Goal: Information Seeking & Learning: Compare options

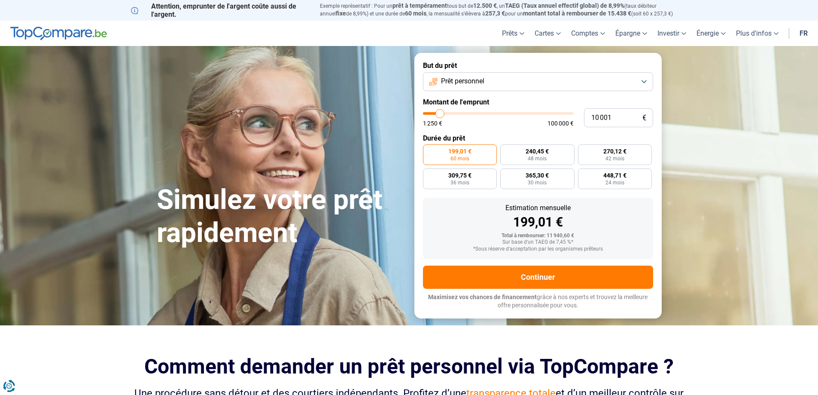
type input "6 250"
type input "6250"
click at [434, 114] on input "range" at bounding box center [498, 113] width 151 height 3
radio input "true"
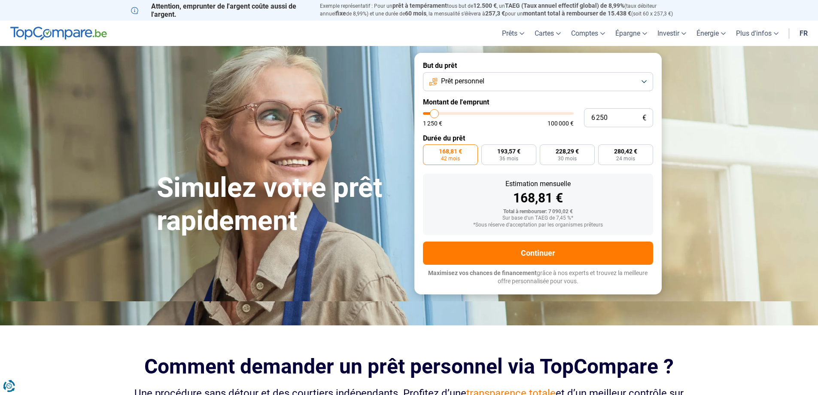
click at [431, 115] on input "range" at bounding box center [498, 113] width 151 height 3
type input "2 000"
type input "2000"
click at [428, 112] on input "range" at bounding box center [498, 113] width 151 height 3
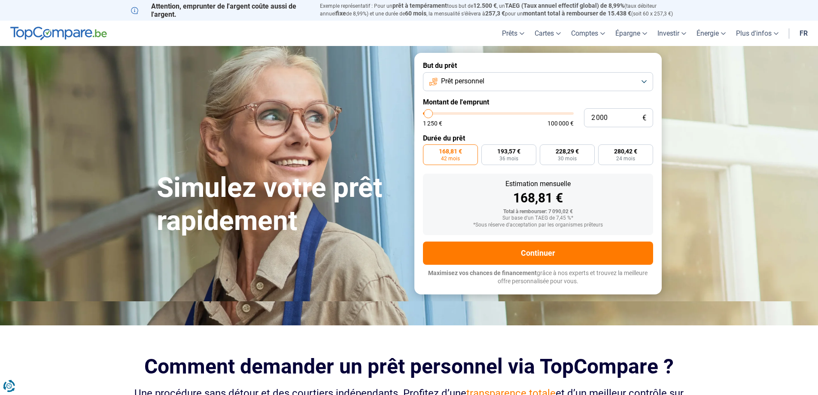
radio input "true"
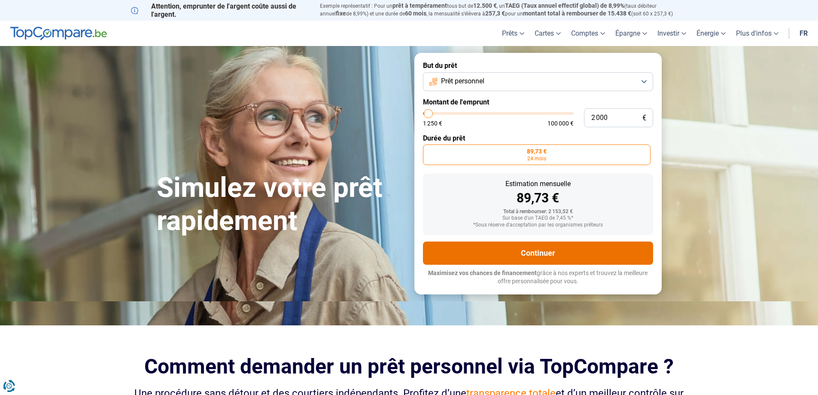
click at [531, 259] on button "Continuer" at bounding box center [538, 252] width 230 height 23
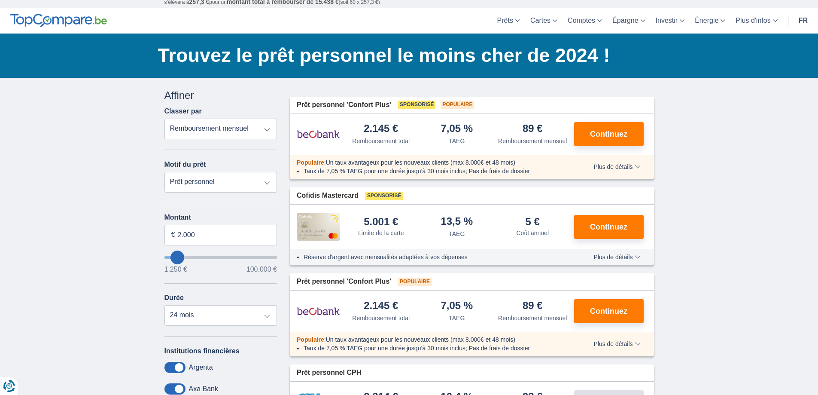
scroll to position [43, 0]
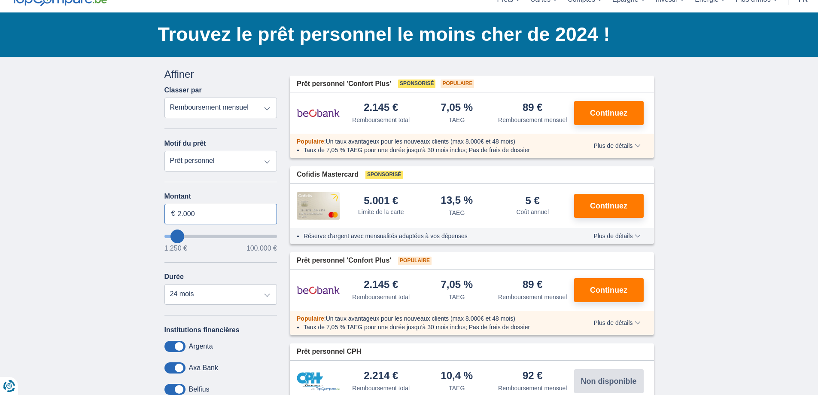
click at [195, 220] on input "2.000" at bounding box center [220, 213] width 113 height 21
type input "2"
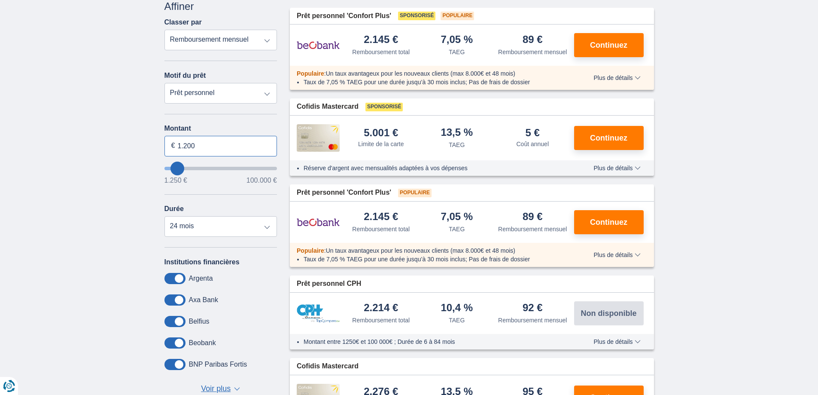
scroll to position [86, 0]
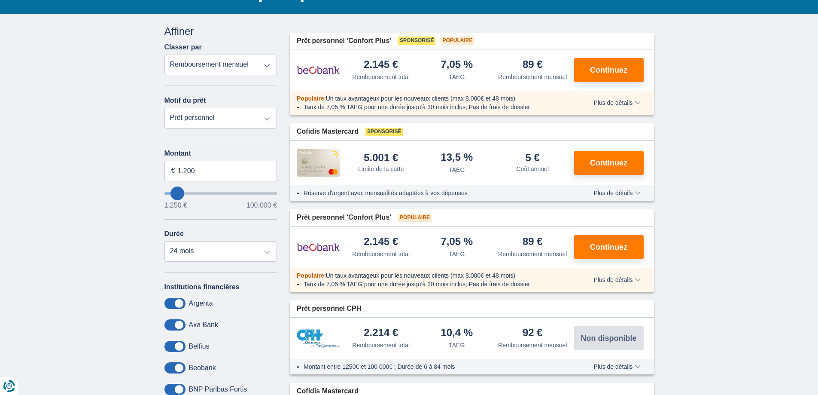
type input "1.250"
type input "1250"
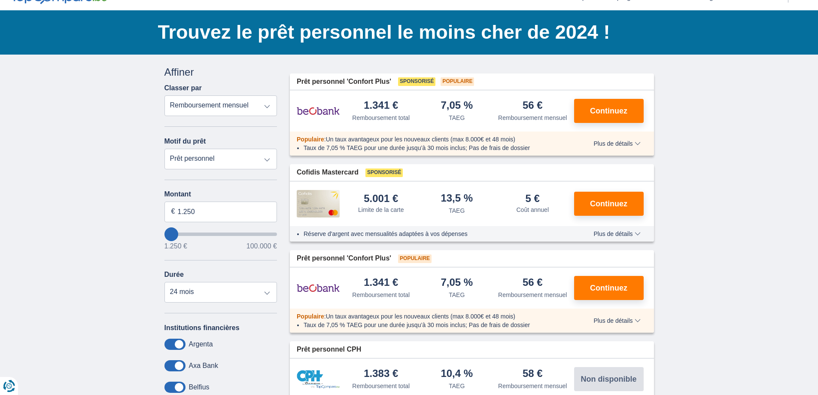
scroll to position [43, 0]
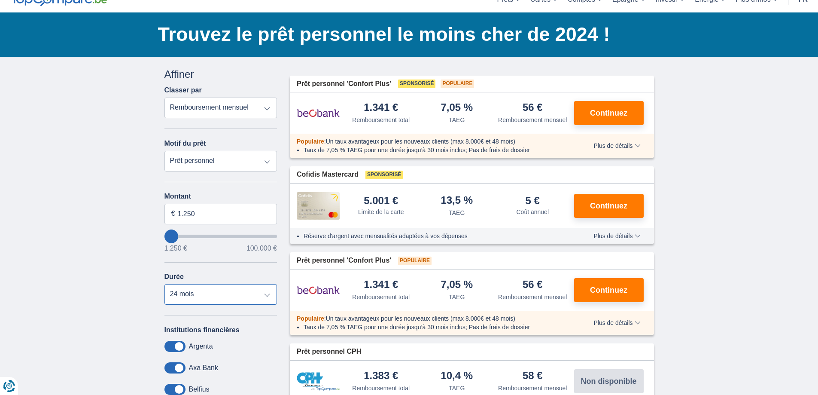
click at [262, 296] on select "12 mois 18 mois 24 mois" at bounding box center [220, 294] width 113 height 21
select select "12"
click at [164, 284] on select "12 mois 18 mois 24 mois" at bounding box center [220, 294] width 113 height 21
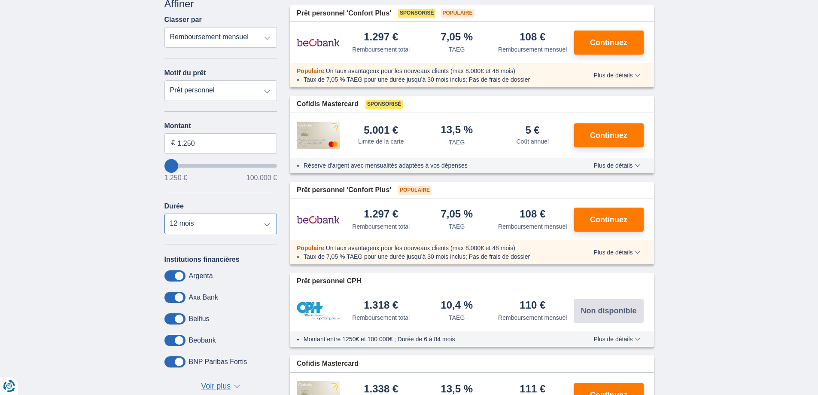
scroll to position [129, 0]
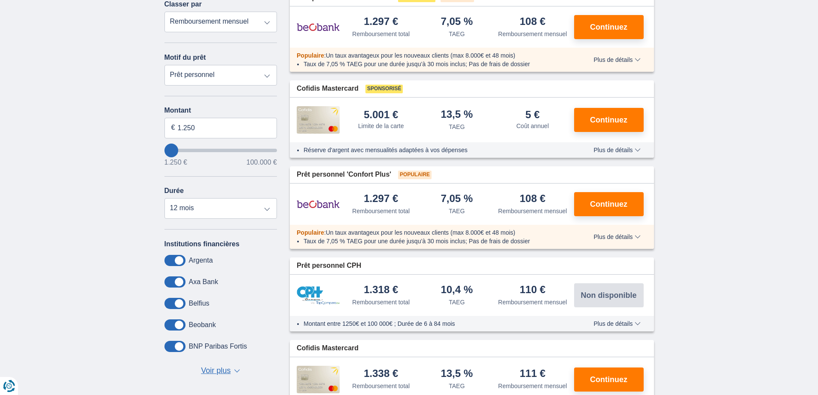
click at [214, 375] on span "Voir plus" at bounding box center [216, 370] width 30 height 11
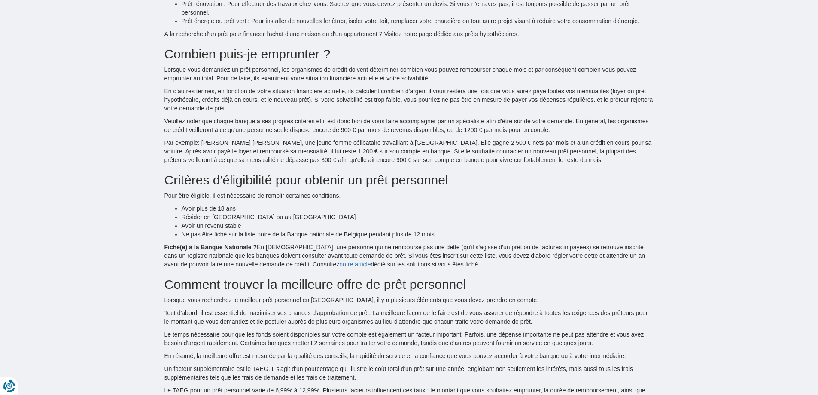
scroll to position [1331, 0]
